Goal: Transaction & Acquisition: Download file/media

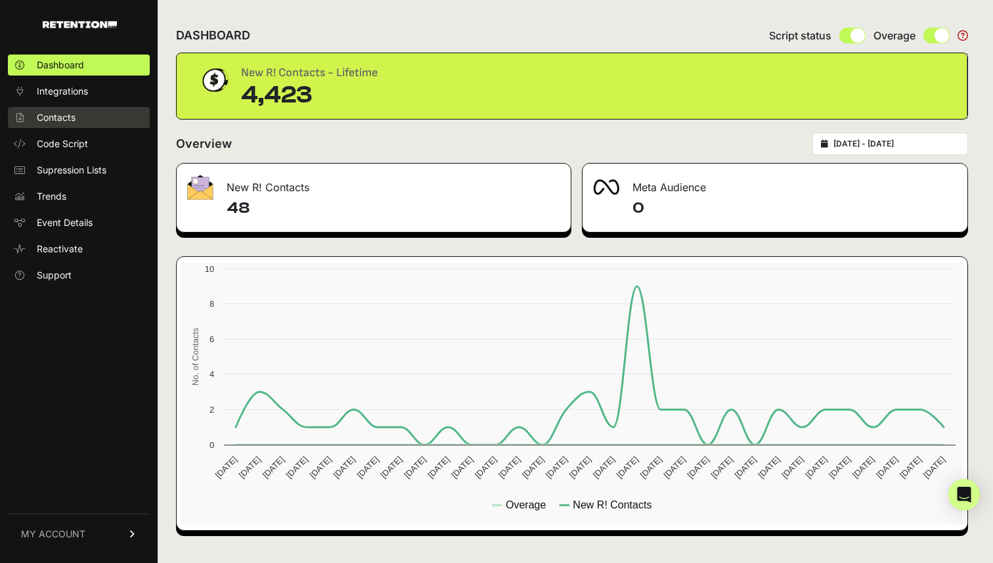
click at [77, 123] on link "Contacts" at bounding box center [79, 117] width 142 height 21
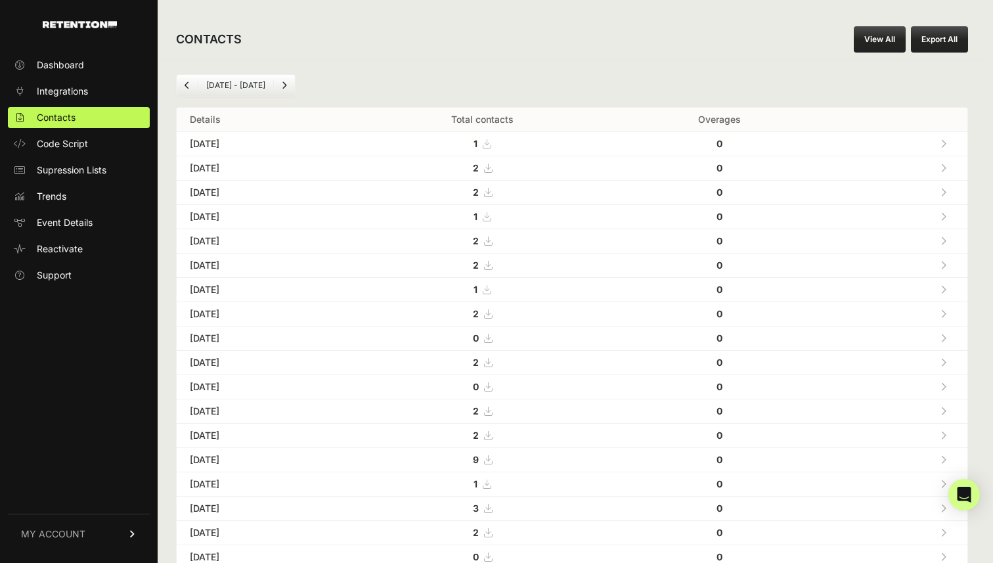
click at [945, 40] on button "Export All" at bounding box center [938, 39] width 57 height 26
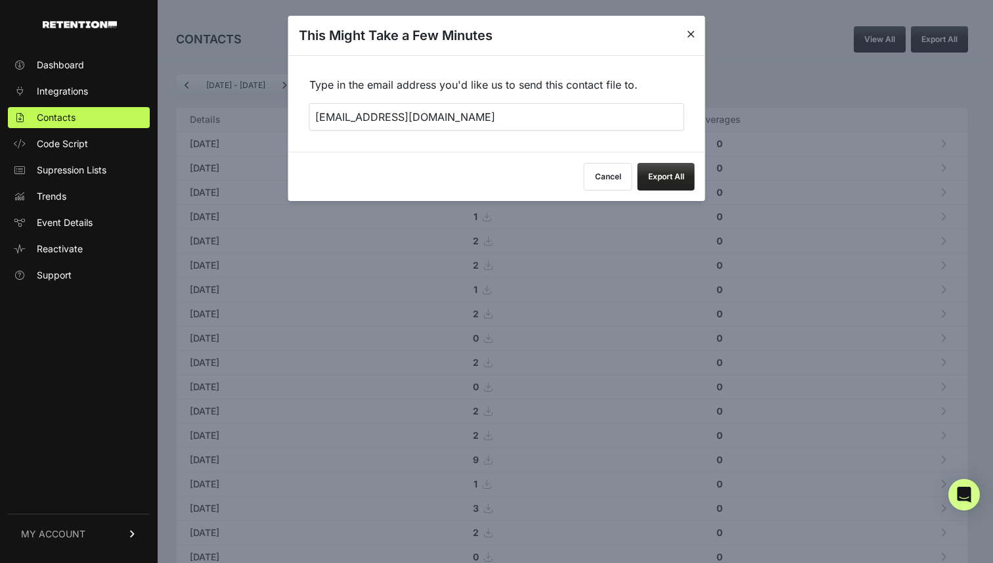
click at [681, 173] on button "Export All" at bounding box center [665, 177] width 57 height 28
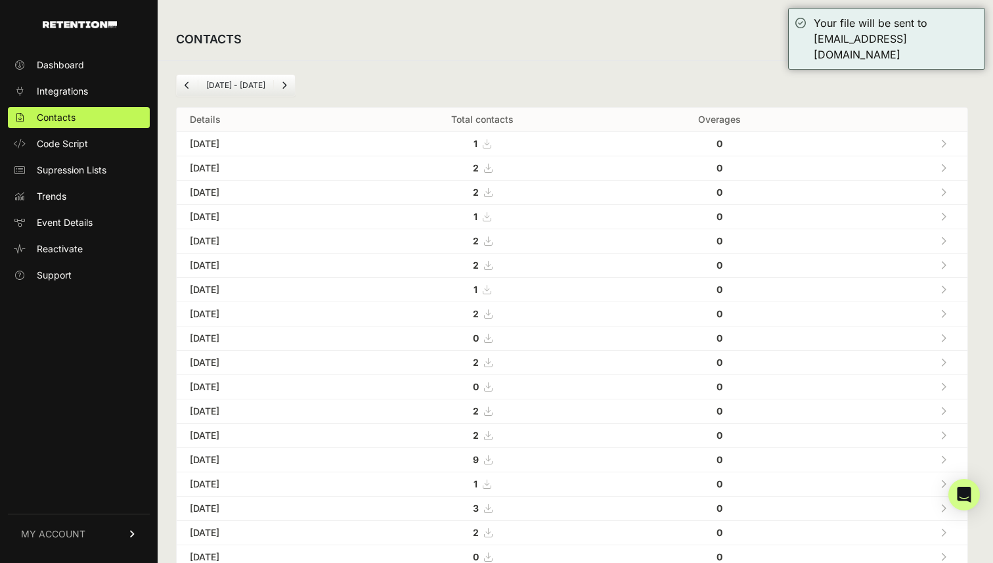
click at [696, 96] on div "Jul 22 - Aug 22 Details Total contacts Overages Aug 22, 2025 1 0 Aug 21, 2025 2" at bounding box center [572, 491] width 828 height 863
click at [750, 70] on div "Jul 22 - Aug 22 Details Total contacts Overages Aug 22, 2025 1 0 Aug 21, 2025 2" at bounding box center [572, 491] width 828 height 863
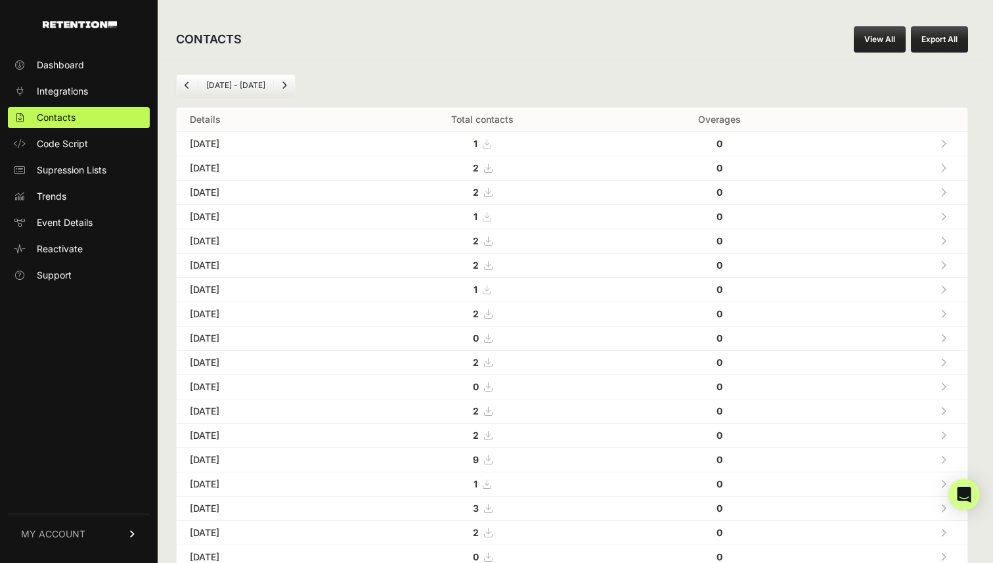
click at [872, 37] on link "View All" at bounding box center [879, 39] width 52 height 26
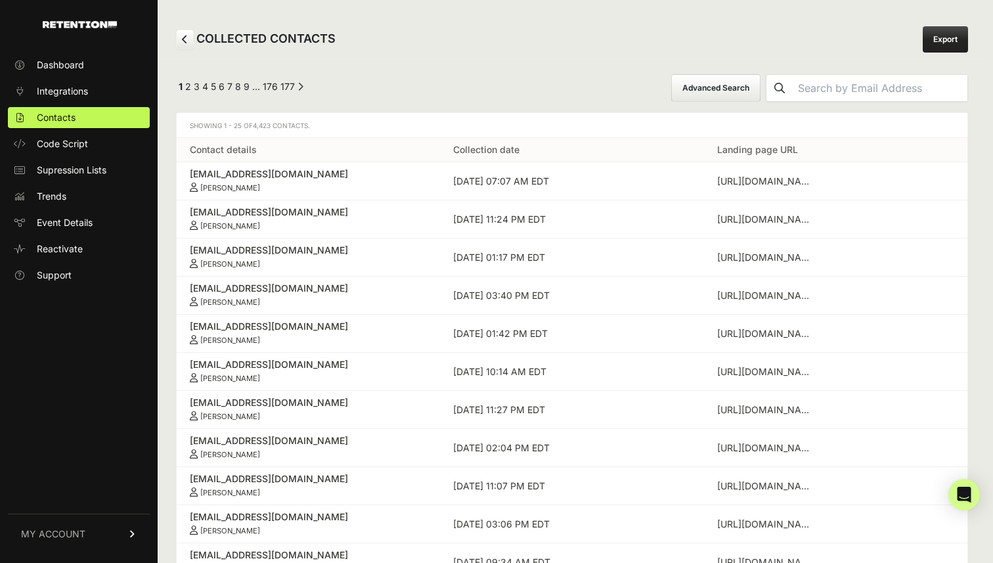
click at [951, 33] on link "Export" at bounding box center [944, 39] width 45 height 26
click at [763, 20] on div "COLLECTED CONTACTS Export" at bounding box center [572, 39] width 828 height 42
